Goal: Information Seeking & Learning: Check status

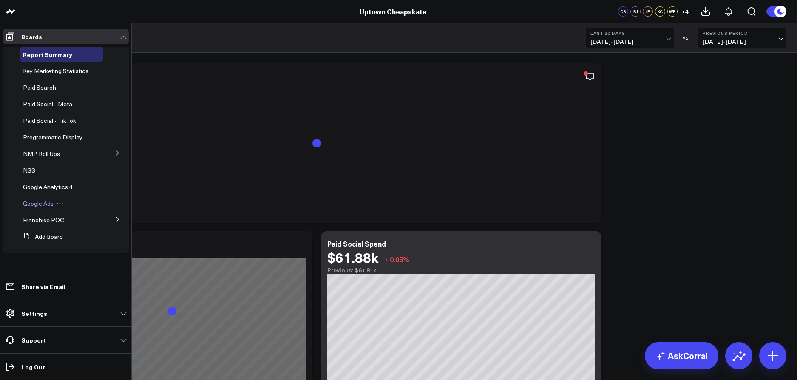
scroll to position [78, 0]
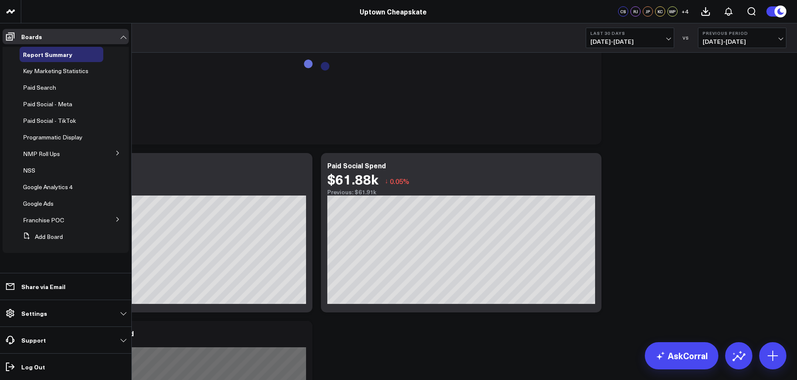
click at [119, 152] on icon at bounding box center [117, 153] width 5 height 5
click at [45, 204] on span "By Creative" at bounding box center [43, 200] width 31 height 8
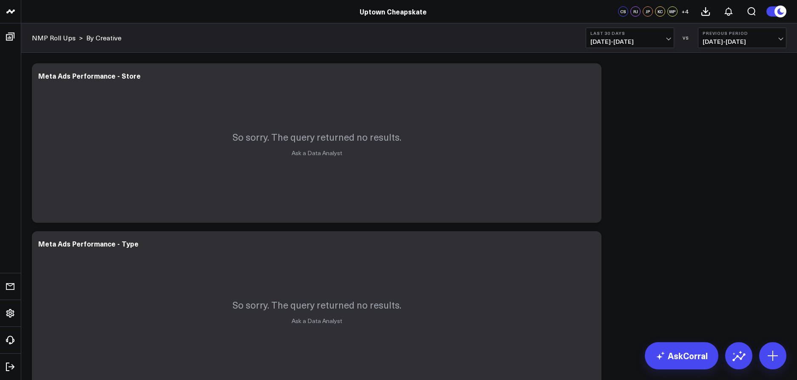
click at [645, 39] on span "[DATE] - [DATE]" at bounding box center [630, 41] width 79 height 7
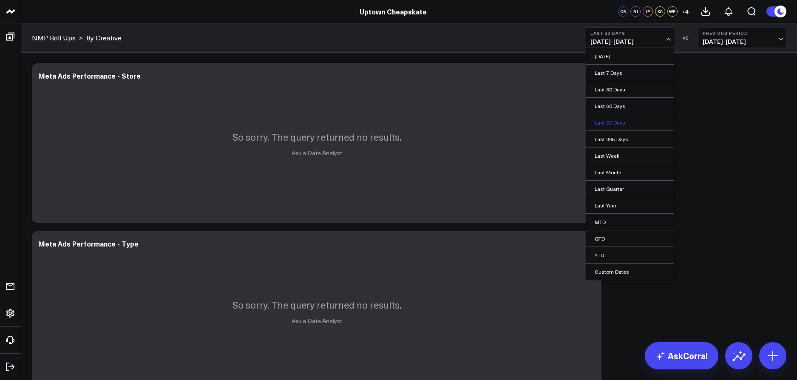
click at [622, 127] on link "Last 90 Days" at bounding box center [630, 122] width 88 height 16
